Goal: Information Seeking & Learning: Learn about a topic

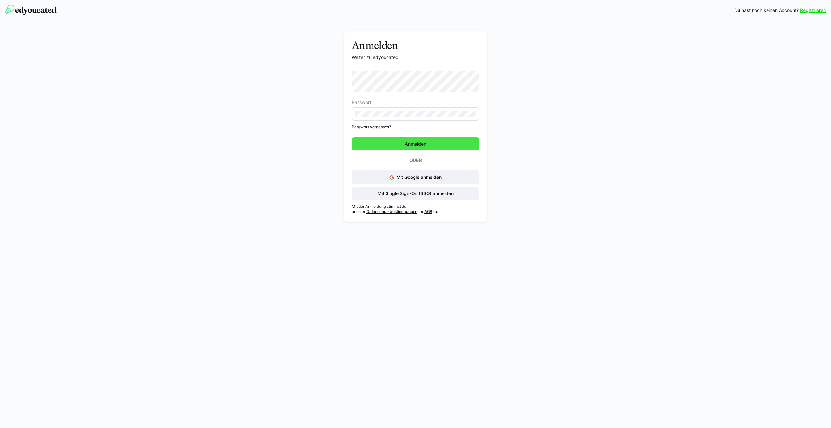
click at [434, 146] on span "Anmelden" at bounding box center [415, 143] width 128 height 13
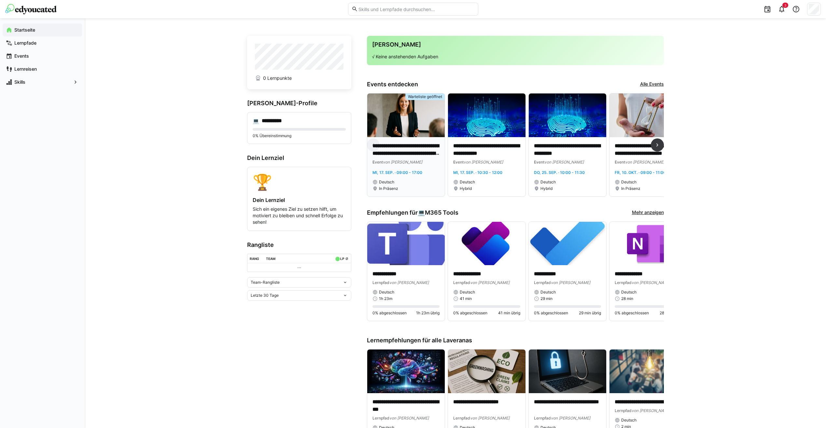
click at [416, 154] on p "**********" at bounding box center [405, 149] width 67 height 15
click at [661, 146] on span at bounding box center [657, 144] width 13 height 13
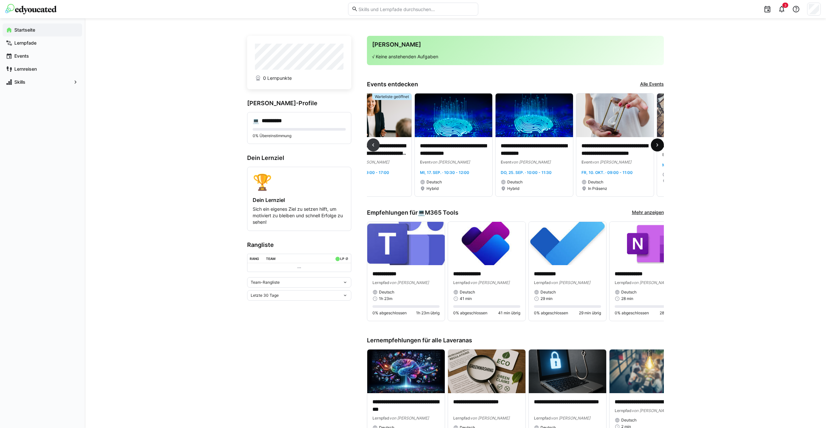
scroll to position [0, 104]
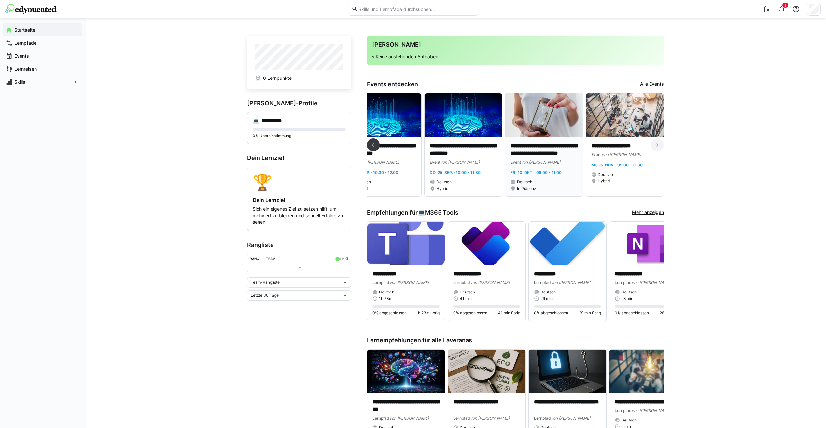
click at [541, 146] on p "**********" at bounding box center [543, 149] width 67 height 15
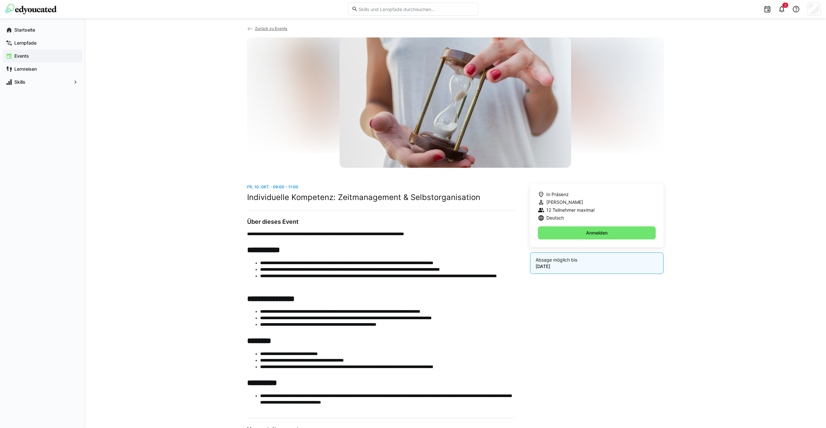
scroll to position [41, 0]
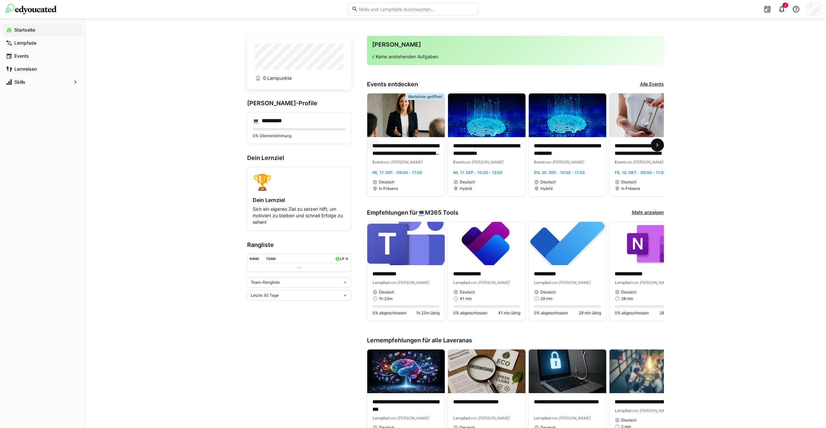
click at [658, 144] on eds-icon at bounding box center [657, 145] width 7 height 7
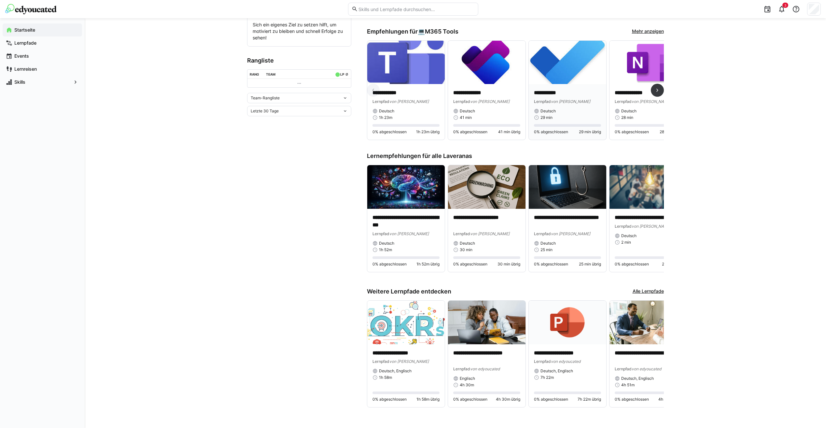
scroll to position [191, 0]
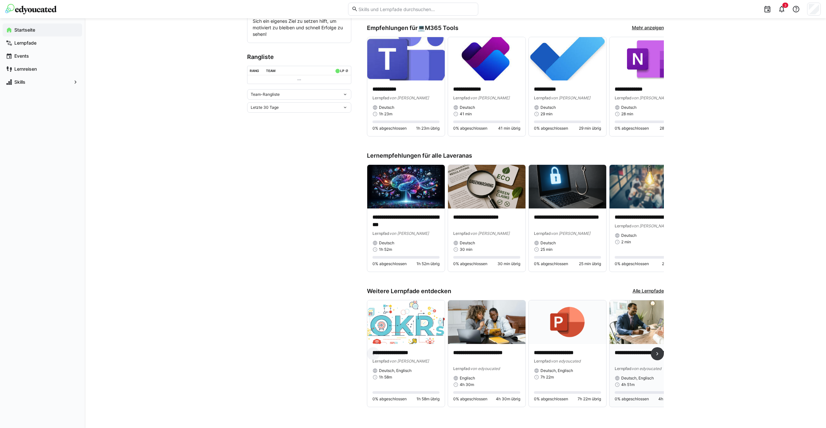
click at [640, 353] on p "**********" at bounding box center [647, 356] width 67 height 15
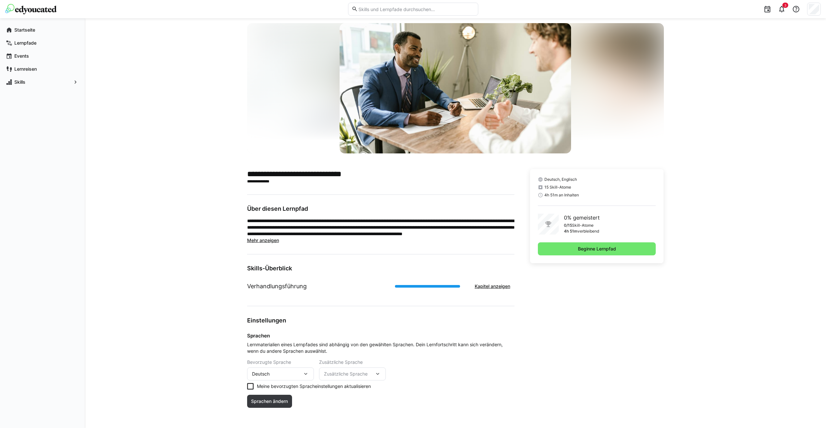
scroll to position [14, 0]
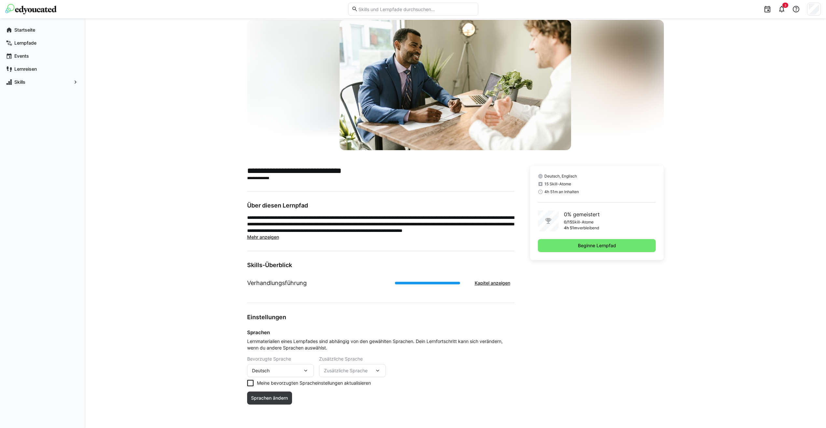
click at [265, 236] on span "Mehr anzeigen" at bounding box center [263, 237] width 32 height 6
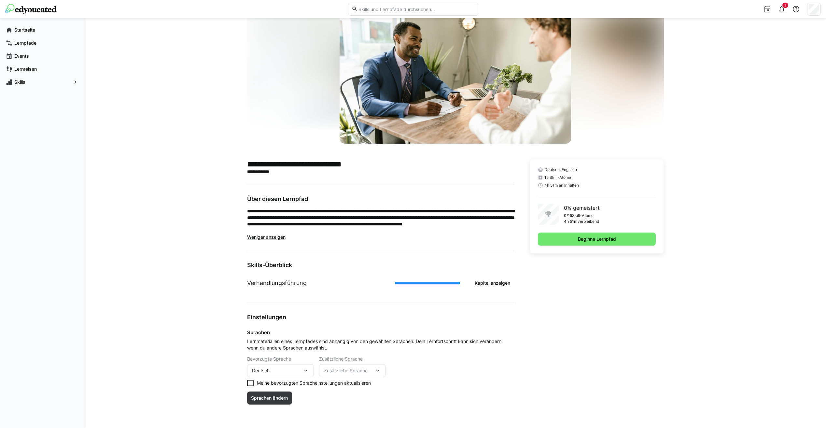
scroll to position [0, 0]
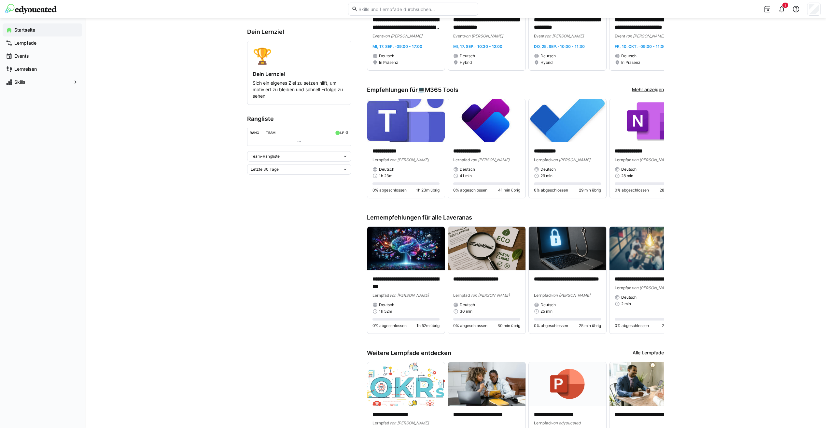
scroll to position [163, 0]
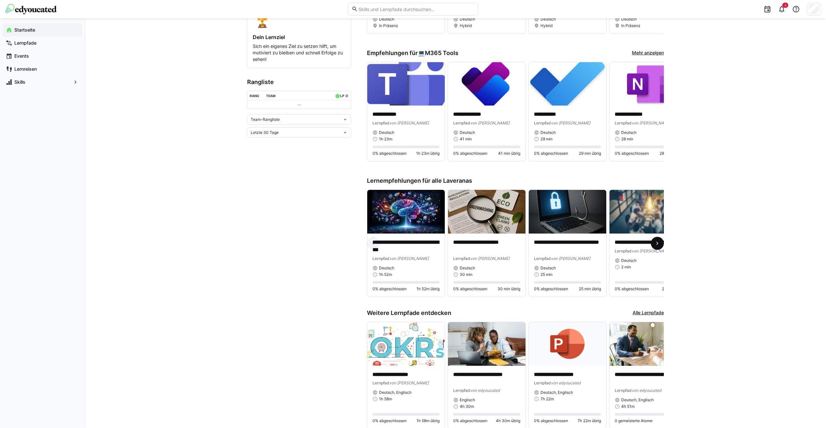
click at [657, 246] on eds-icon at bounding box center [657, 243] width 7 height 7
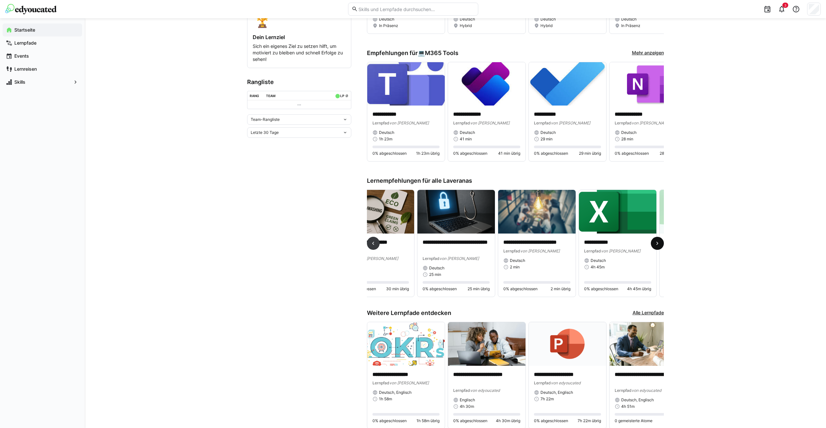
scroll to position [0, 242]
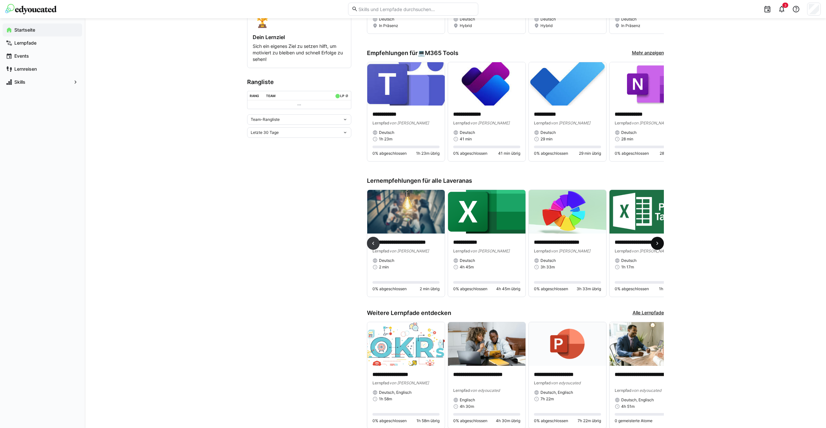
click at [657, 246] on eds-icon at bounding box center [657, 243] width 7 height 7
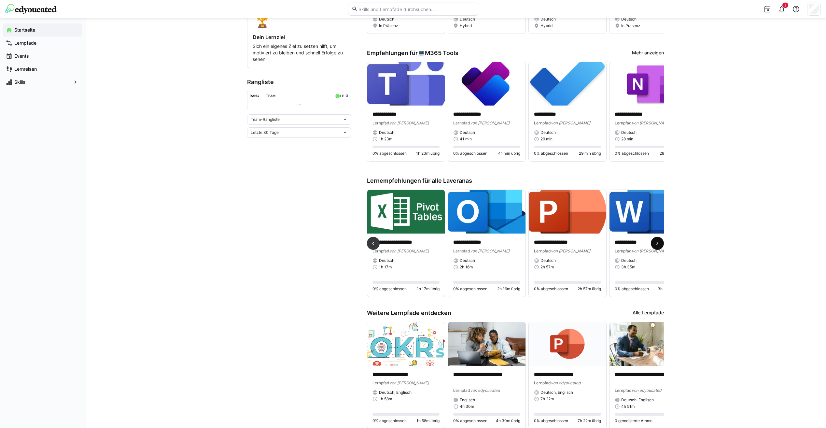
click at [657, 246] on eds-icon at bounding box center [657, 243] width 7 height 7
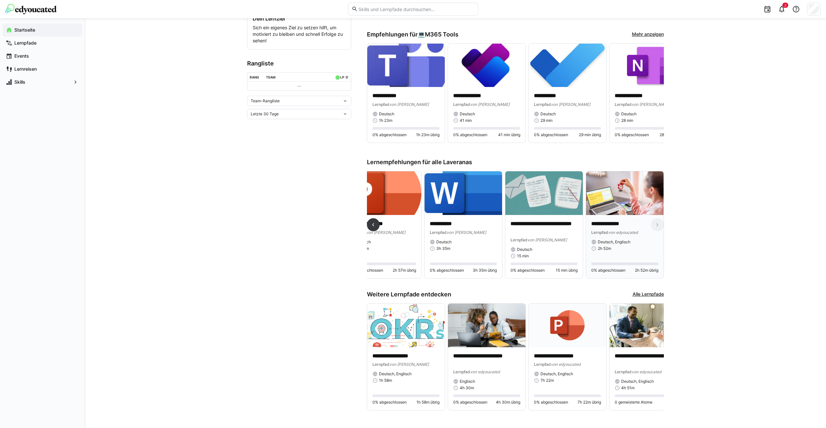
scroll to position [191, 0]
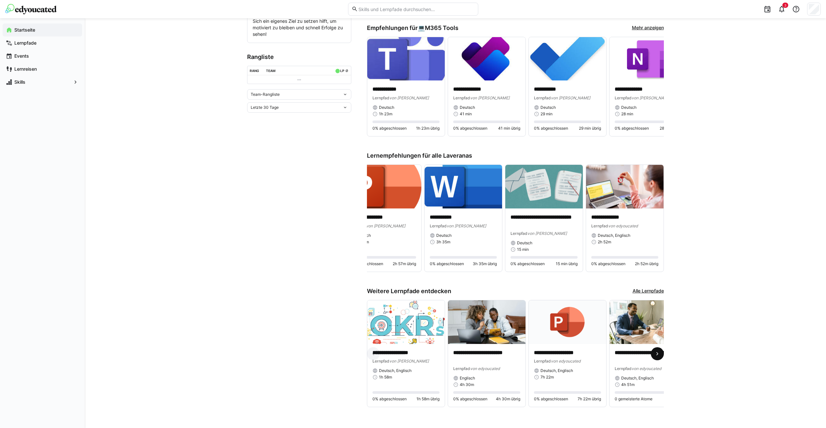
click at [655, 351] on eds-icon at bounding box center [657, 353] width 7 height 7
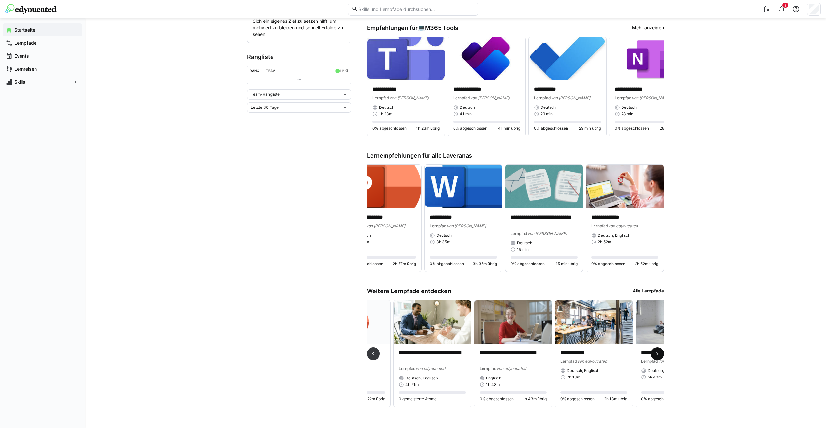
scroll to position [0, 242]
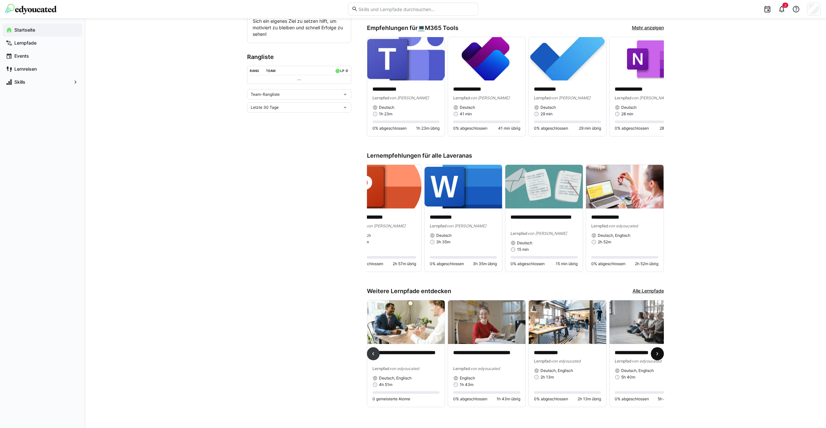
click at [655, 351] on eds-icon at bounding box center [657, 353] width 7 height 7
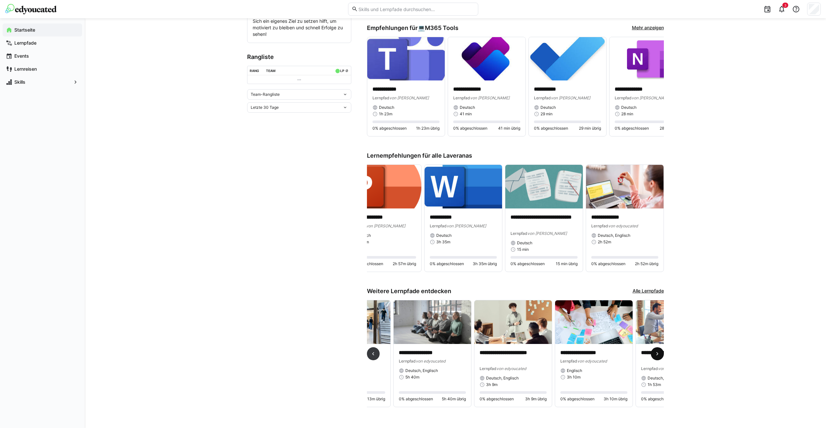
scroll to position [0, 484]
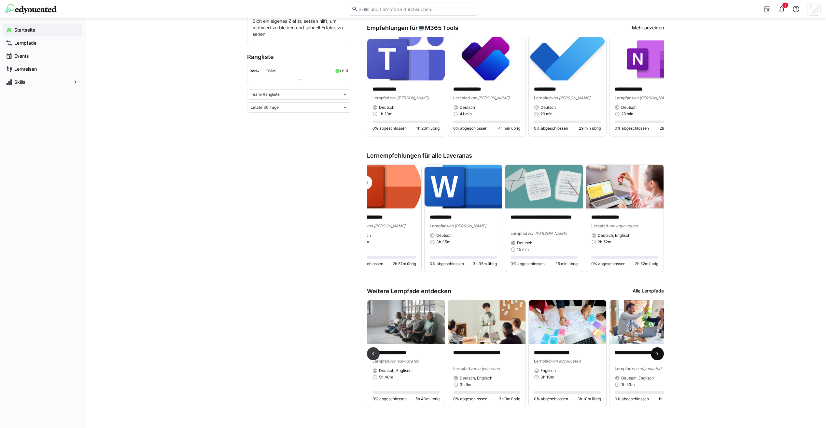
click at [655, 351] on eds-icon at bounding box center [657, 353] width 7 height 7
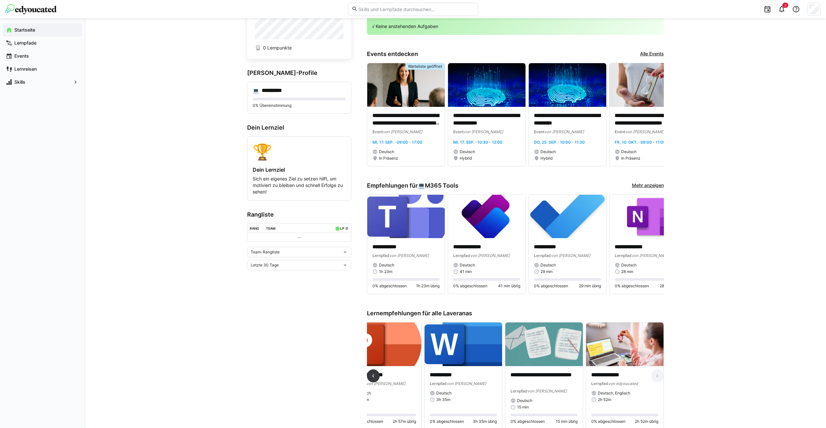
scroll to position [0, 0]
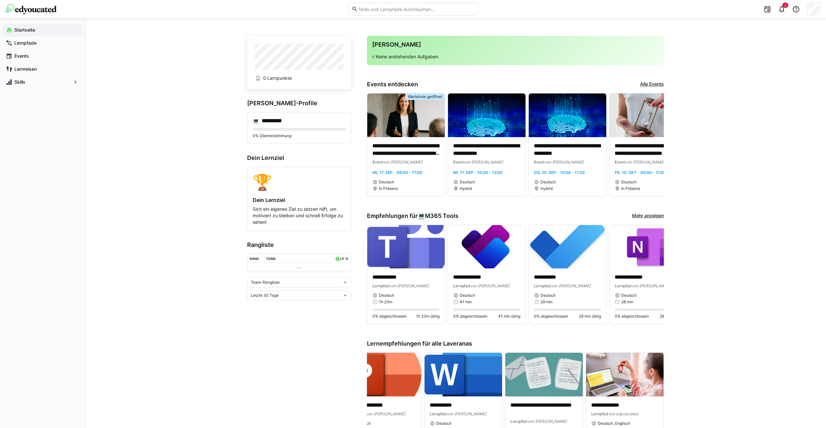
click at [722, 196] on div "**********" at bounding box center [455, 318] width 741 height 600
